Goal: Transaction & Acquisition: Purchase product/service

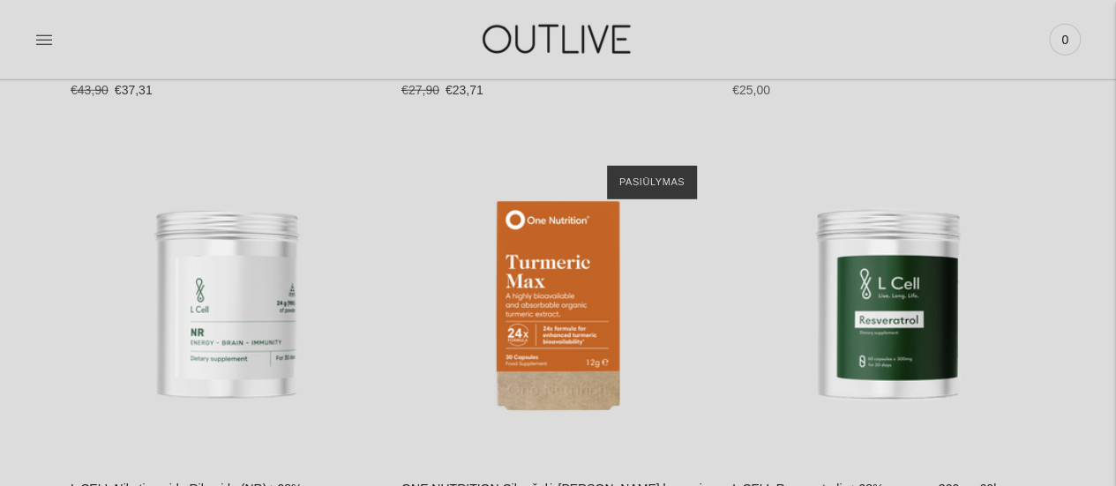
scroll to position [2559, 0]
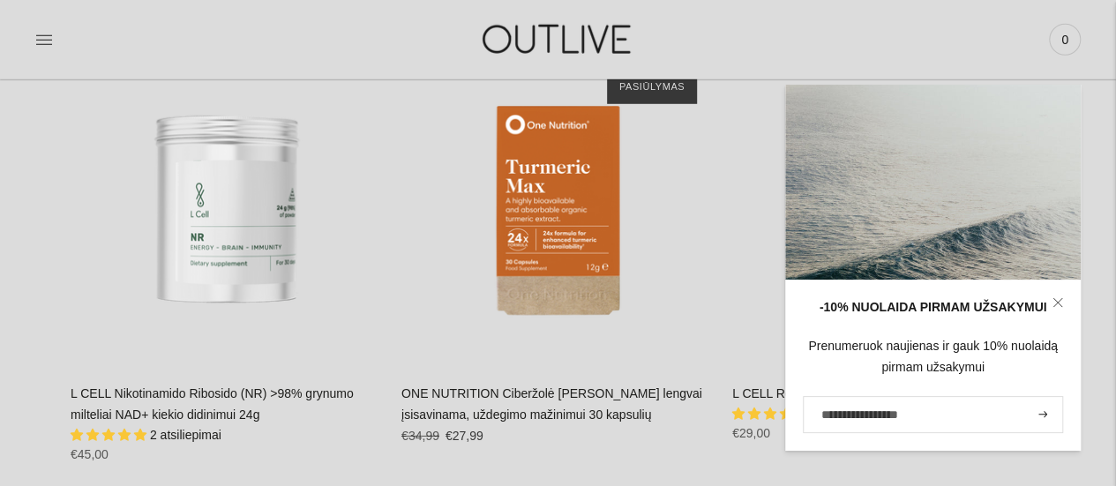
click at [1054, 298] on icon at bounding box center [1058, 302] width 11 height 11
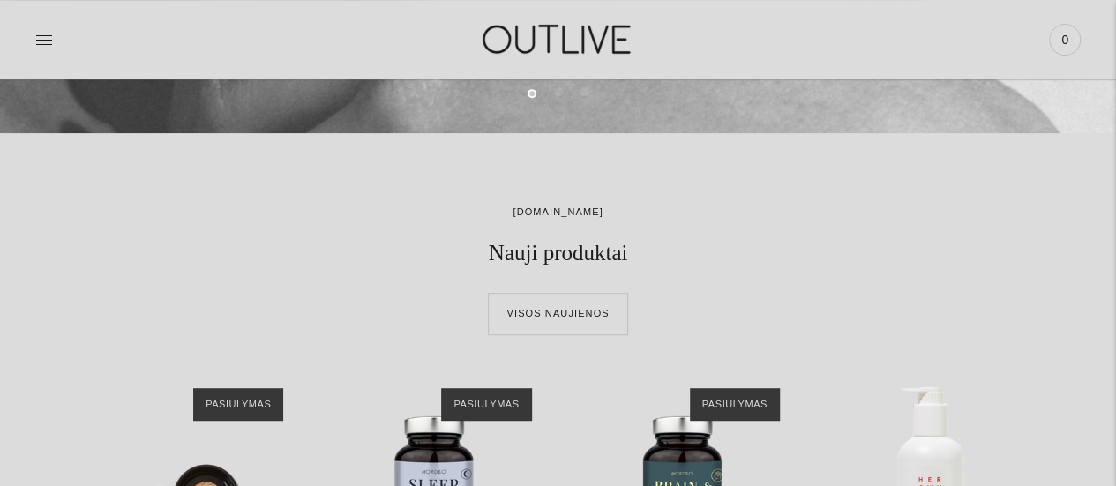
scroll to position [0, 0]
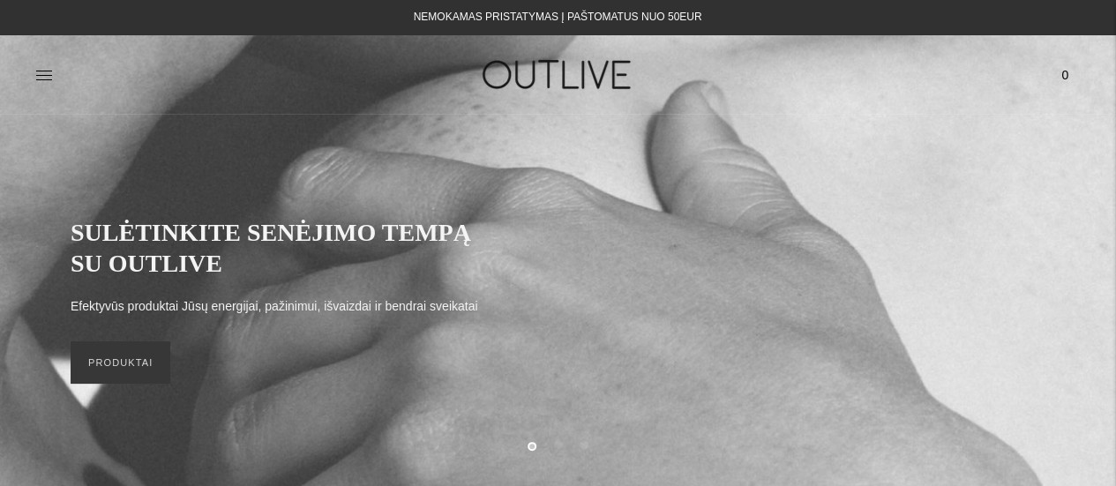
click at [568, 66] on img at bounding box center [558, 74] width 221 height 61
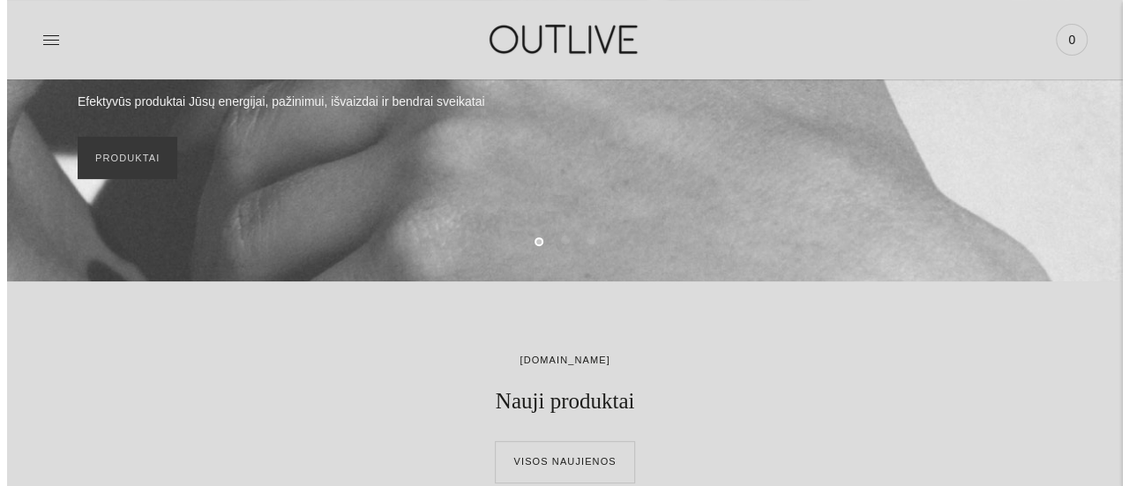
scroll to position [88, 0]
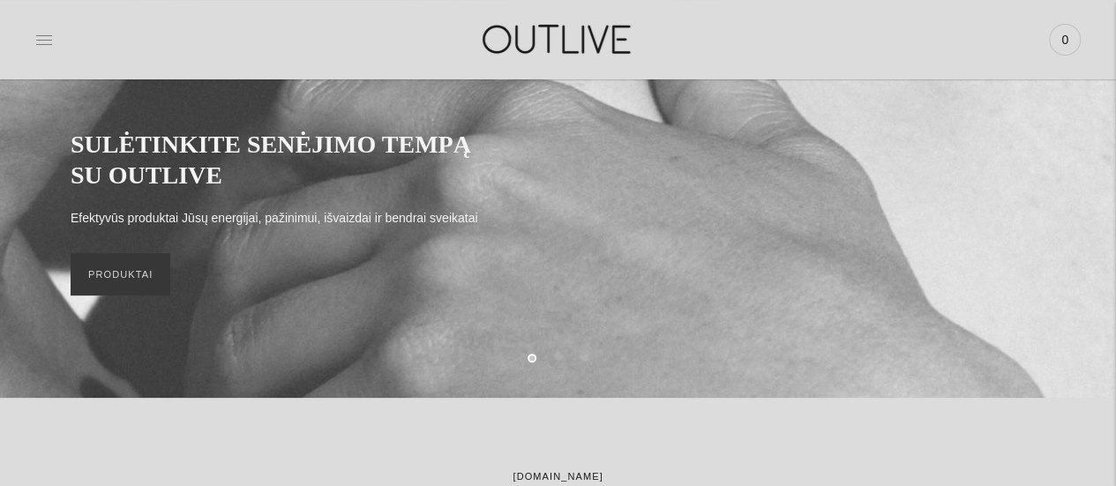
click at [49, 43] on icon at bounding box center [44, 40] width 18 height 18
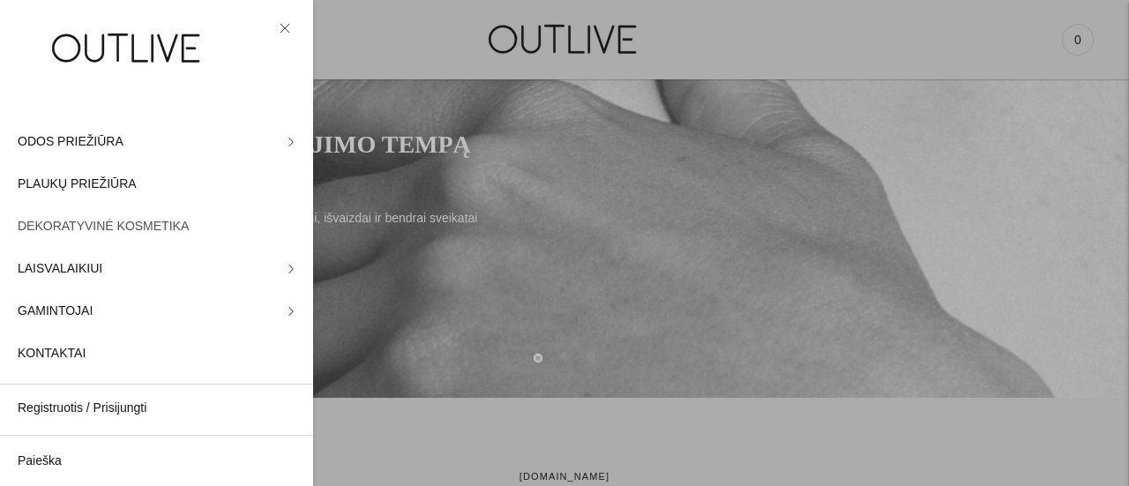
scroll to position [71, 0]
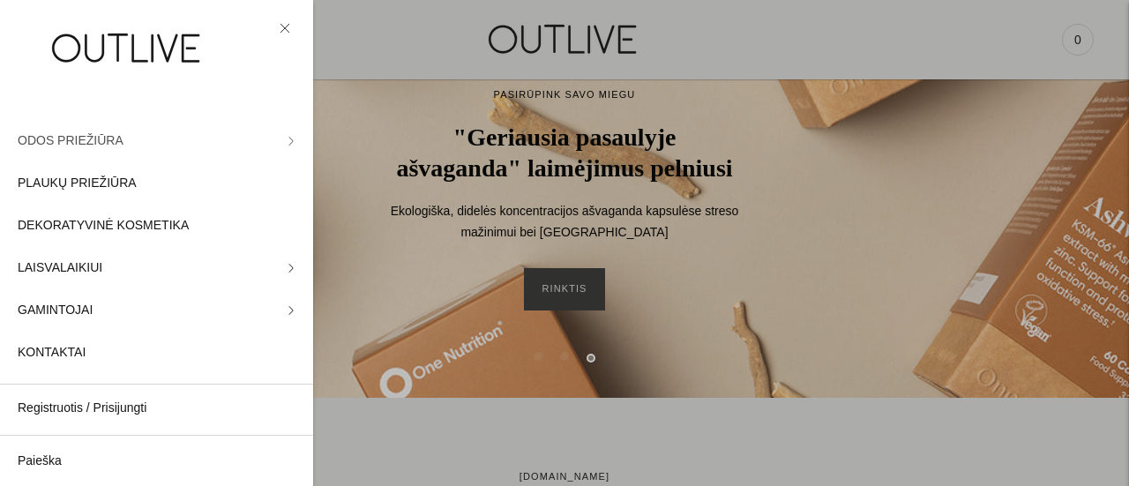
click at [83, 138] on span "ODOS PRIEŽIŪRA" at bounding box center [71, 141] width 106 height 21
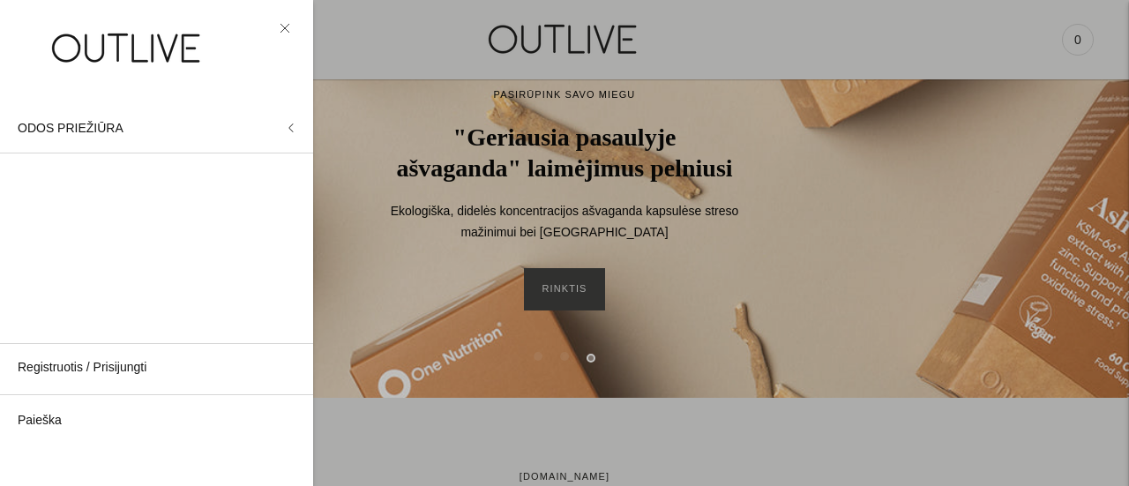
scroll to position [0, 0]
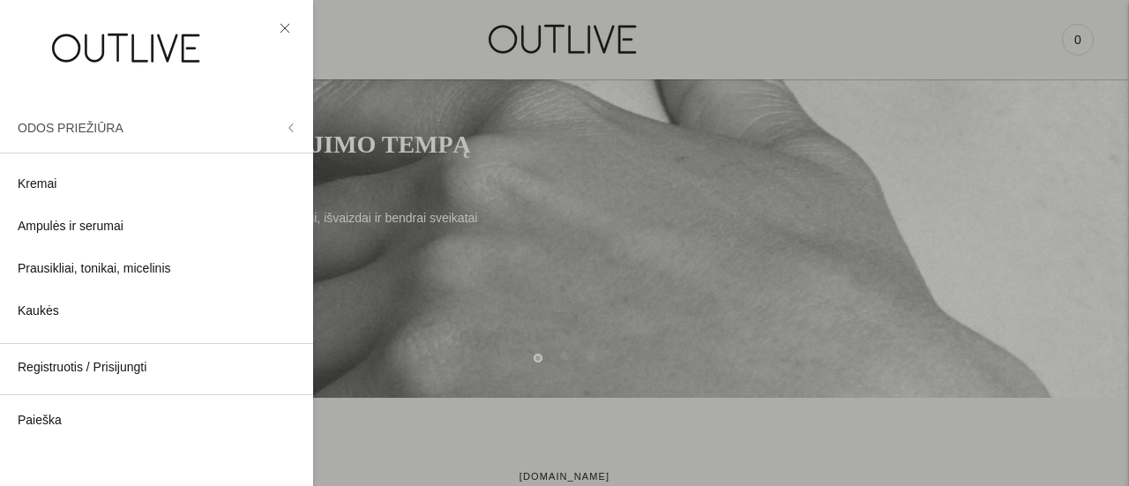
click at [292, 125] on icon at bounding box center [291, 128] width 4 height 8
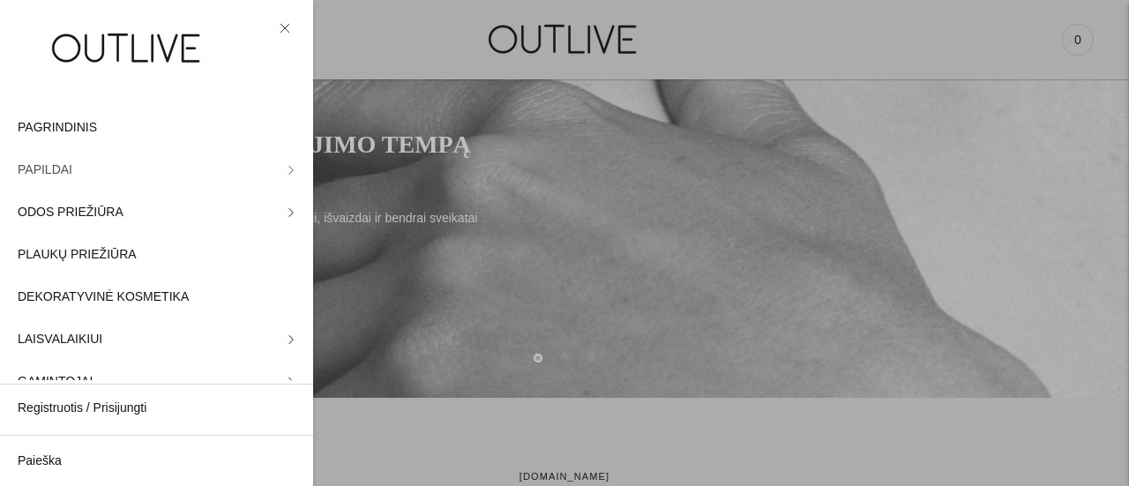
click at [55, 165] on span "PAPILDAI" at bounding box center [45, 170] width 55 height 21
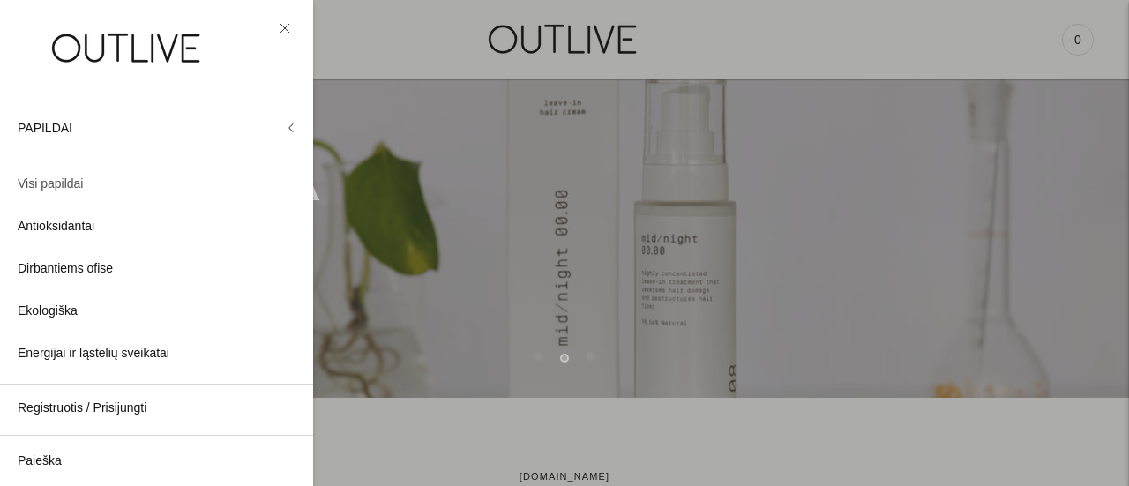
click at [41, 185] on span "Visi papildai" at bounding box center [50, 184] width 65 height 21
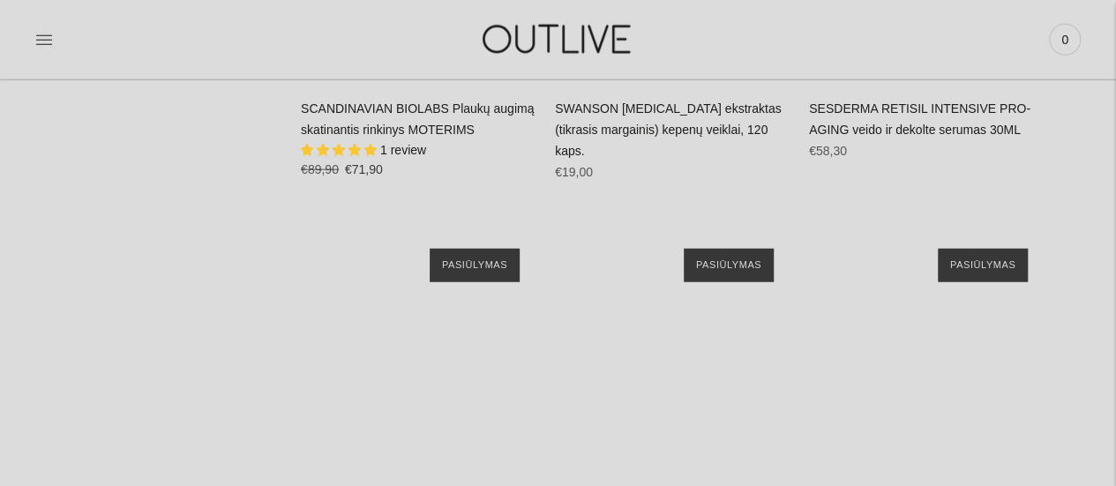
scroll to position [22324, 0]
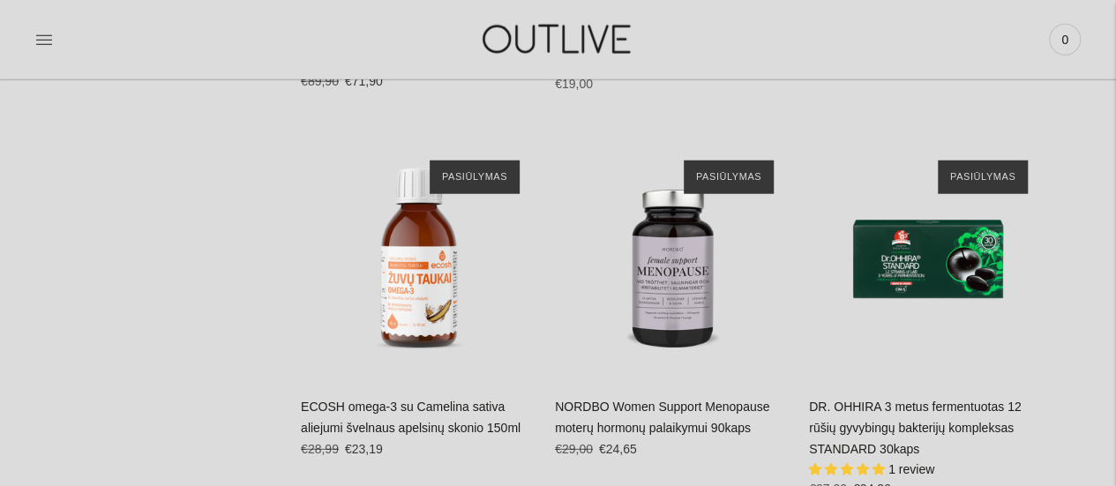
click at [624, 400] on link "NORDBO Women Support Menopause moterų hormonų palaikymui 90kaps" at bounding box center [662, 417] width 214 height 35
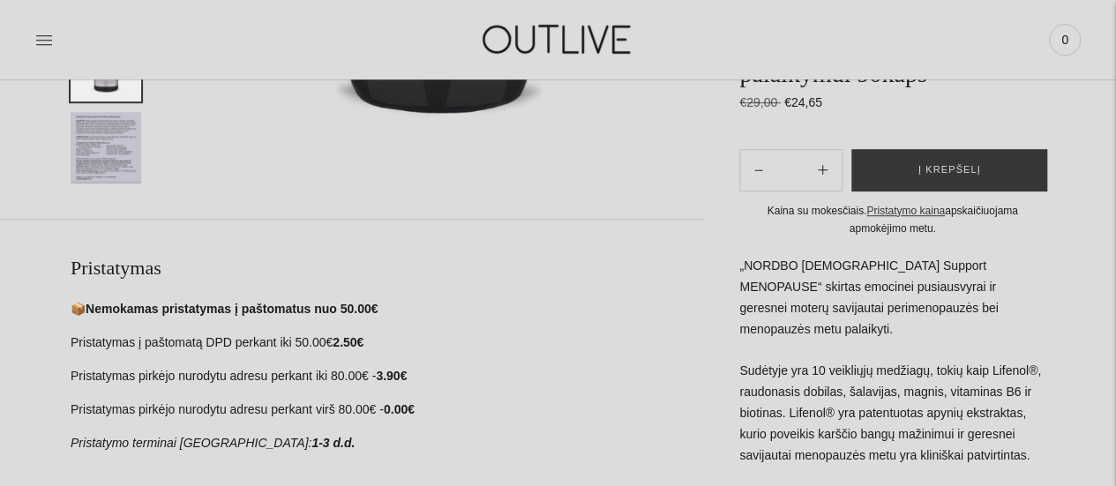
scroll to position [265, 0]
